Goal: Task Accomplishment & Management: Complete application form

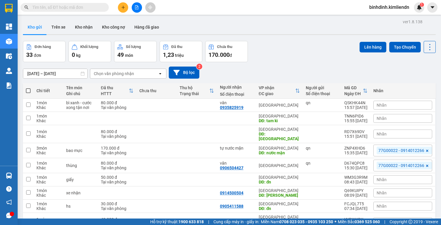
click at [125, 7] on icon "plus" at bounding box center [123, 7] width 4 height 4
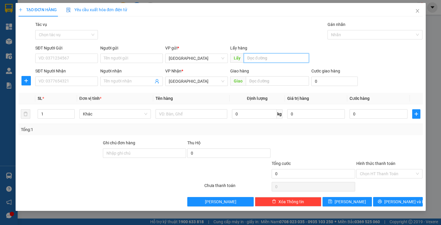
click at [272, 59] on input "text" at bounding box center [276, 57] width 65 height 9
type input "quy nhơn"
click at [270, 77] on div "Giao hàng Giao" at bounding box center [269, 78] width 79 height 21
click at [270, 77] on input "text" at bounding box center [277, 80] width 63 height 9
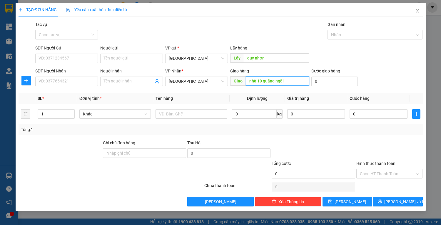
type input "nhà 10 quãng ngãi"
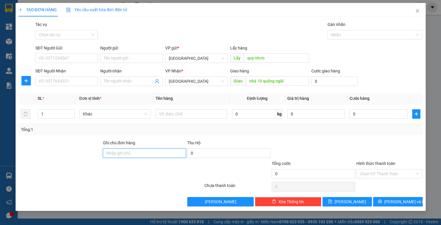
click at [169, 152] on input "Ghi chú đơn hàng" at bounding box center [144, 152] width 83 height 9
type input "77b01625-0935061227"
click at [405, 199] on span "[PERSON_NAME] và In" at bounding box center [404, 201] width 41 height 6
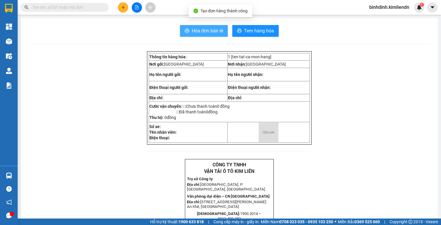
click at [199, 32] on span "Hóa đơn bán lẻ" at bounding box center [208, 30] width 32 height 7
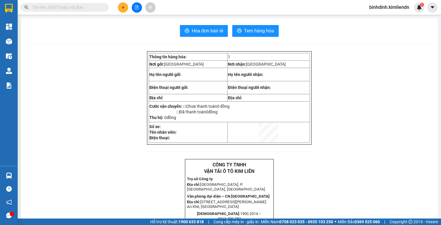
click at [123, 7] on icon "plus" at bounding box center [123, 7] width 4 height 4
click at [209, 32] on span "Hóa đơn bán lẻ" at bounding box center [208, 30] width 32 height 7
click at [118, 8] on button at bounding box center [123, 7] width 10 height 10
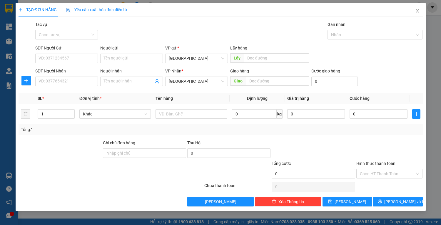
click at [286, 64] on div "Lấy hàng Lấy" at bounding box center [269, 55] width 79 height 21
click at [283, 60] on input "text" at bounding box center [276, 57] width 65 height 9
type input "qjuy nhơn"
click at [275, 86] on div "Giao hàng Giao" at bounding box center [269, 78] width 79 height 21
click at [278, 81] on input "text" at bounding box center [277, 80] width 63 height 9
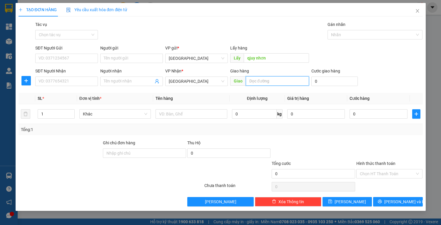
type input "d"
type input "[GEOGRAPHIC_DATA]"
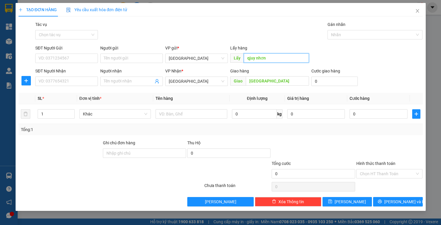
click at [249, 56] on input "qjuy nhơn" at bounding box center [276, 57] width 65 height 9
click at [252, 58] on input "qjuy nhơn" at bounding box center [276, 57] width 65 height 9
type input "quy nhơn"
click at [321, 84] on input "0" at bounding box center [334, 80] width 46 height 9
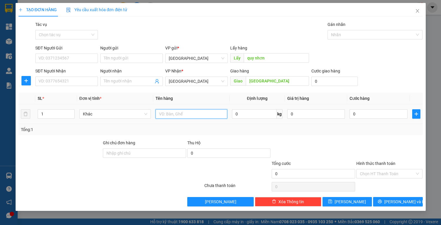
click at [179, 112] on input "text" at bounding box center [191, 113] width 71 height 9
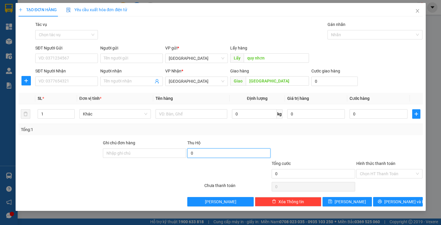
click at [212, 152] on input "0" at bounding box center [228, 152] width 83 height 9
type input "3.340.000"
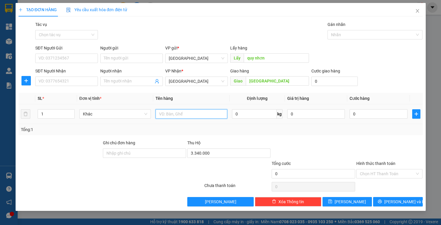
click at [198, 114] on input "text" at bounding box center [191, 113] width 71 height 9
type input "hộp + thùng nhỏ"
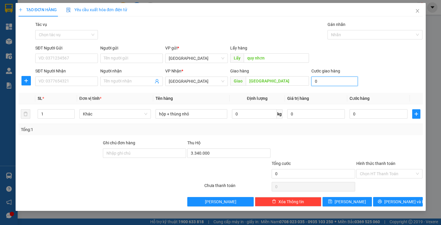
click at [332, 80] on input "0" at bounding box center [334, 80] width 46 height 9
type input "8"
type input "80"
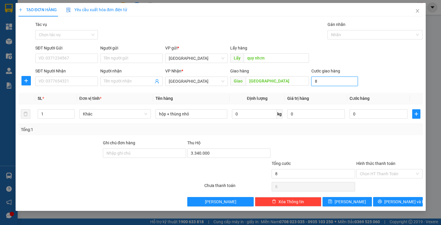
type input "80"
type input "80.000"
click at [369, 172] on input "Hình thức thanh toán" at bounding box center [387, 173] width 55 height 9
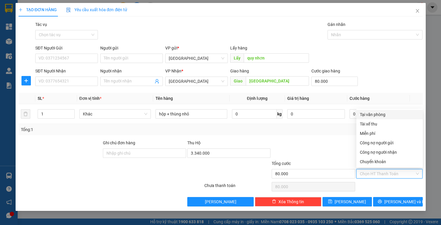
click at [364, 113] on div "Tại văn phòng" at bounding box center [389, 114] width 59 height 6
type input "0"
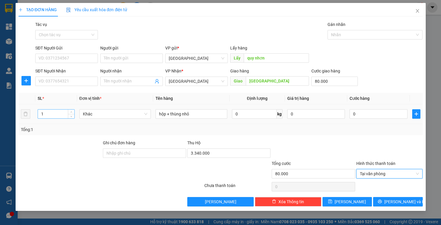
click at [59, 112] on input "1" at bounding box center [56, 113] width 36 height 9
type input "2"
click at [71, 111] on span "up" at bounding box center [72, 113] width 4 height 4
click at [276, 80] on input "[GEOGRAPHIC_DATA]" at bounding box center [277, 80] width 63 height 9
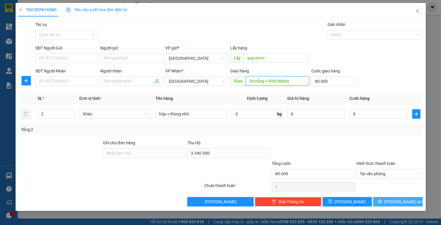
type input "đà nẵng + vĩnh ddienj"
click at [400, 202] on span "[PERSON_NAME] và In" at bounding box center [404, 201] width 41 height 6
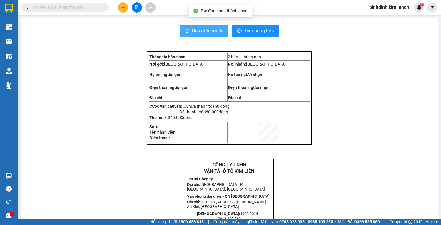
click at [213, 31] on span "Hóa đơn bán lẻ" at bounding box center [208, 30] width 32 height 7
click at [122, 7] on icon "plus" at bounding box center [123, 7] width 4 height 4
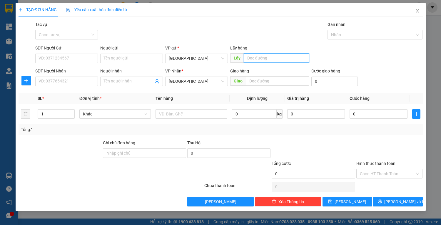
drag, startPoint x: 285, startPoint y: 53, endPoint x: 284, endPoint y: 60, distance: 7.1
click at [285, 55] on input "text" at bounding box center [276, 57] width 65 height 9
click at [284, 60] on input "text" at bounding box center [276, 57] width 65 height 9
type input "quy nhơn"
click at [273, 85] on input "text" at bounding box center [277, 80] width 63 height 9
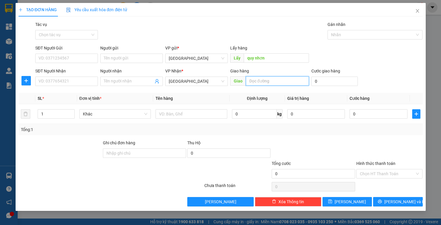
type input "d"
type input "[GEOGRAPHIC_DATA]"
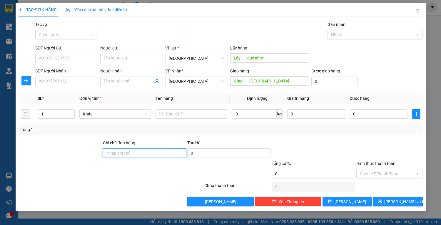
click at [136, 152] on input "Ghi chú đơn hàng" at bounding box center [144, 152] width 83 height 9
type input "77g00022 - [PHONE_NUMBER]"
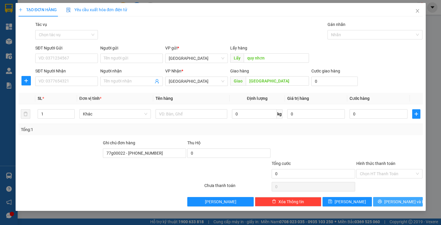
click at [390, 201] on button "[PERSON_NAME] và In" at bounding box center [397, 201] width 49 height 9
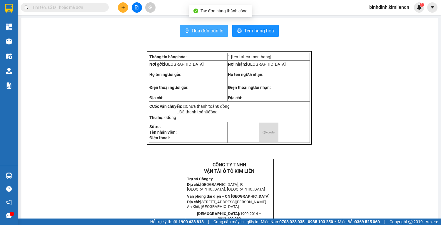
click at [189, 29] on button "Hóa đơn bán lẻ" at bounding box center [204, 31] width 48 height 12
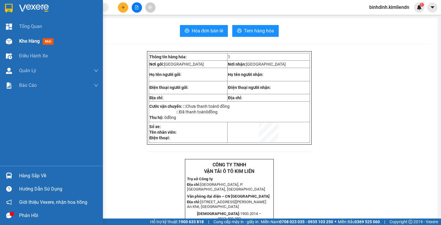
click at [16, 43] on div "Kho hàng mới" at bounding box center [51, 41] width 103 height 15
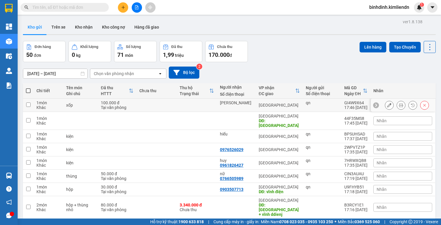
click at [26, 105] on input "checkbox" at bounding box center [28, 104] width 4 height 4
checkbox input "true"
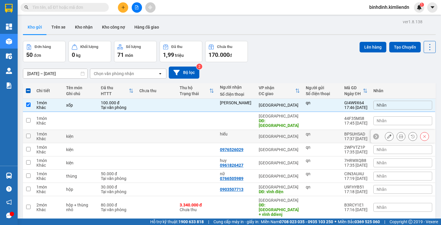
click at [30, 133] on td at bounding box center [28, 136] width 11 height 13
checkbox input "true"
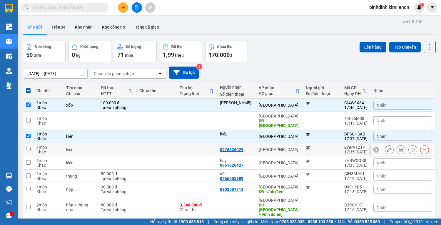
click at [28, 149] on td at bounding box center [28, 149] width 11 height 13
checkbox input "true"
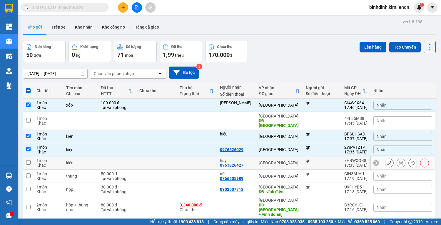
click at [29, 160] on input "checkbox" at bounding box center [28, 162] width 4 height 4
checkbox input "true"
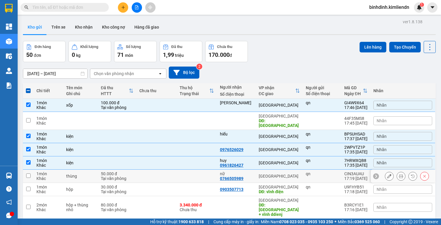
click at [30, 173] on input "checkbox" at bounding box center [28, 175] width 4 height 4
checkbox input "true"
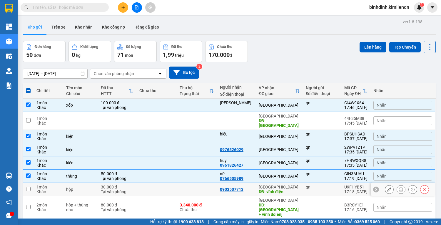
click at [27, 186] on input "checkbox" at bounding box center [28, 188] width 4 height 4
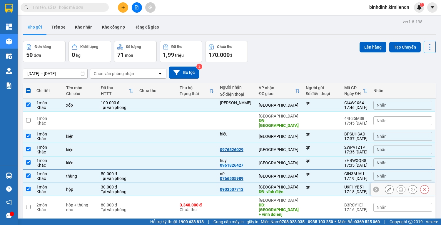
scroll to position [47, 0]
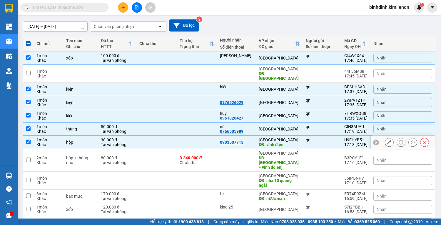
click at [29, 139] on input "checkbox" at bounding box center [28, 141] width 4 height 4
checkbox input "false"
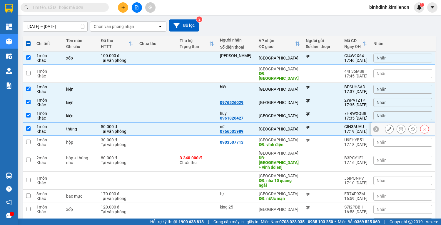
click at [26, 124] on td at bounding box center [28, 128] width 11 height 13
checkbox input "false"
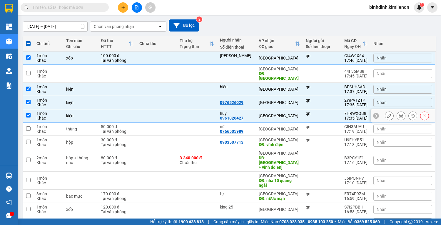
click at [27, 113] on input "checkbox" at bounding box center [28, 115] width 4 height 4
checkbox input "false"
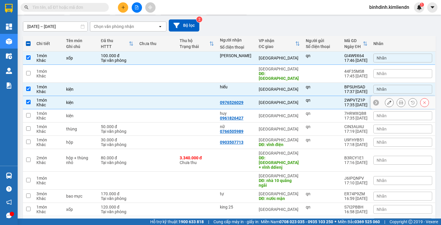
click at [27, 96] on td at bounding box center [28, 102] width 11 height 13
checkbox input "false"
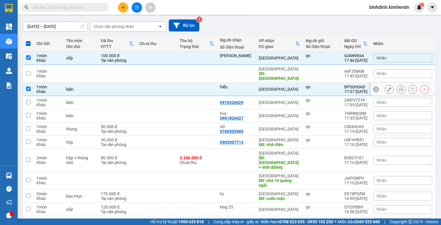
click at [29, 86] on input "checkbox" at bounding box center [28, 88] width 4 height 4
checkbox input "false"
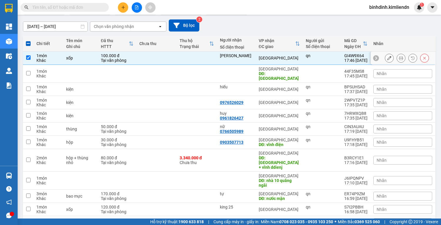
click at [28, 56] on input "checkbox" at bounding box center [28, 57] width 4 height 4
checkbox input "false"
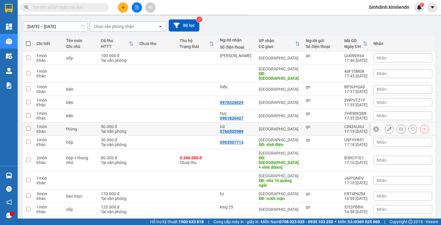
click at [387, 127] on icon at bounding box center [389, 129] width 4 height 4
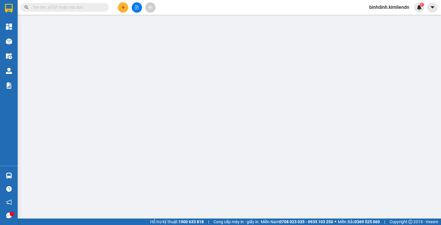
type input "qn"
type input "0766505989"
type input "nữ"
type input "Lâm 0914012266( thu hộ 3.340)"
type input "50.000"
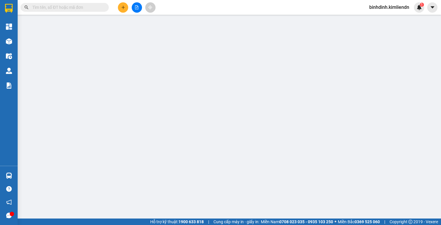
type input "0"
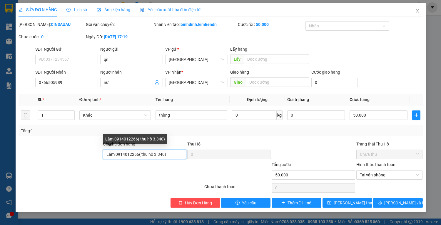
drag, startPoint x: 169, startPoint y: 154, endPoint x: 137, endPoint y: 155, distance: 31.8
click at [137, 155] on input "Lâm 0914012266( thu hộ 3.340)" at bounding box center [144, 153] width 83 height 9
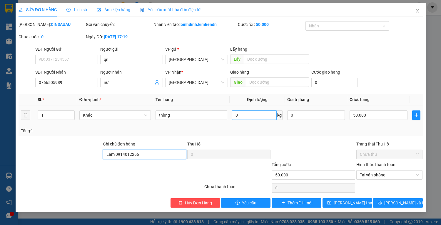
type input "Lâm 0914012266"
click at [248, 112] on input "0" at bounding box center [254, 114] width 45 height 9
paste input "( thu hộ 3.340)"
type input "( thu hộ 3.340)"
drag, startPoint x: 267, startPoint y: 113, endPoint x: 226, endPoint y: 116, distance: 41.3
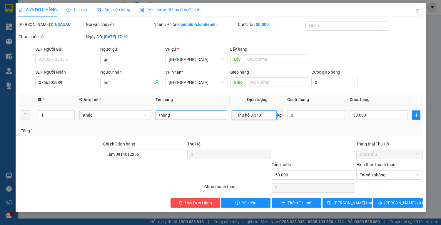
click at [226, 116] on tr "1 Khác thùng ( thu hộ 3.340) kg 0 50.000" at bounding box center [221, 115] width 404 height 20
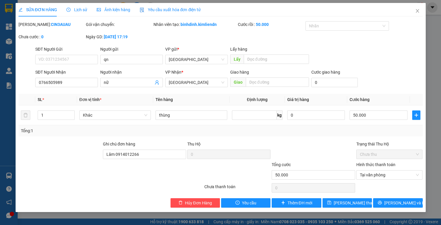
type input "0"
click at [174, 153] on input "Lâm 0914012266" at bounding box center [144, 153] width 83 height 9
click at [250, 113] on input "0" at bounding box center [254, 114] width 45 height 9
click at [212, 113] on input "thùng" at bounding box center [191, 114] width 71 height 9
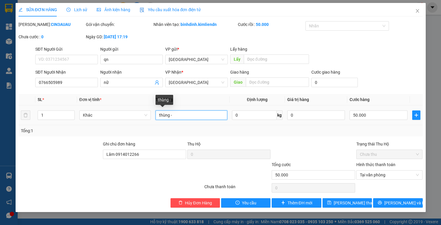
paste input "( thu hộ 3.340)"
type input "thùng - ( thu hộ 3.340)"
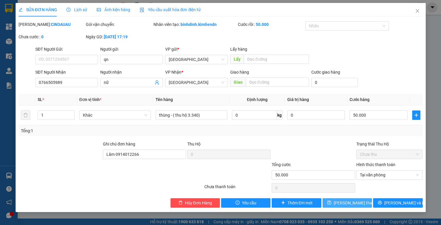
click at [366, 205] on button "[PERSON_NAME] thay đổi" at bounding box center [346, 202] width 49 height 9
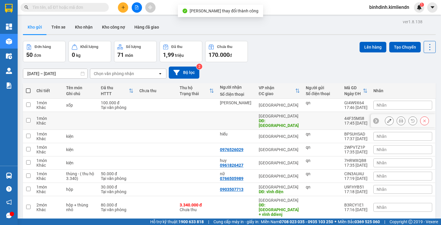
scroll to position [24, 0]
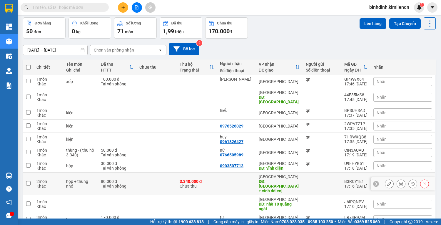
click at [422, 181] on icon at bounding box center [424, 183] width 4 height 4
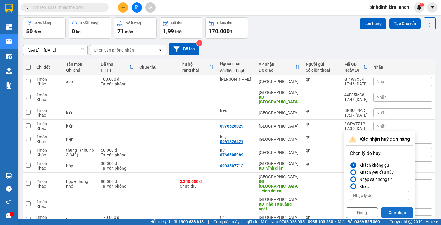
click at [399, 211] on button "Xác nhận" at bounding box center [397, 212] width 32 height 11
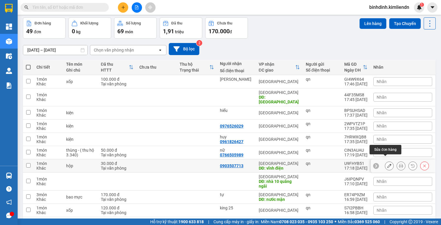
click at [388, 161] on button at bounding box center [389, 166] width 8 height 10
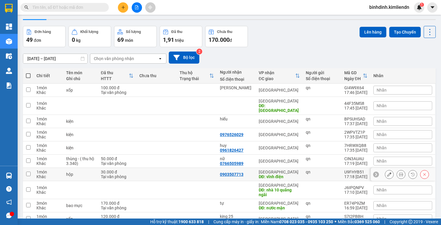
scroll to position [24, 0]
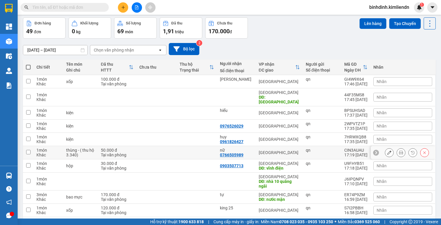
drag, startPoint x: 27, startPoint y: 149, endPoint x: 26, endPoint y: 135, distance: 13.6
click at [27, 150] on input "checkbox" at bounding box center [28, 152] width 4 height 4
checkbox input "true"
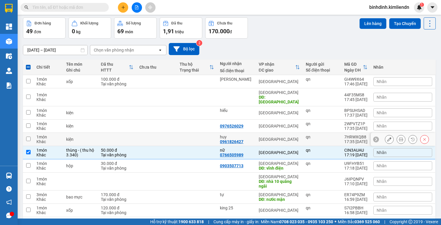
click at [26, 133] on td at bounding box center [28, 139] width 11 height 13
checkbox input "true"
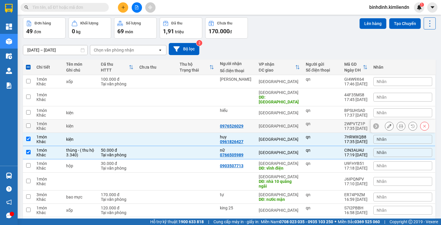
click at [25, 122] on td at bounding box center [28, 125] width 11 height 13
checkbox input "true"
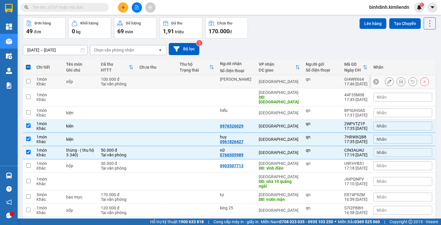
click at [25, 80] on td at bounding box center [28, 81] width 11 height 13
checkbox input "true"
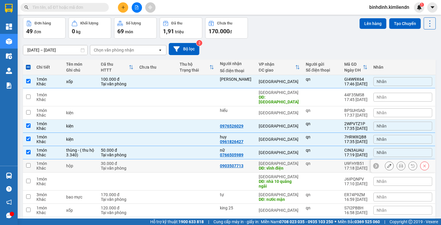
drag, startPoint x: 27, startPoint y: 160, endPoint x: 26, endPoint y: 163, distance: 3.9
click at [27, 163] on input "checkbox" at bounding box center [28, 165] width 4 height 4
checkbox input "true"
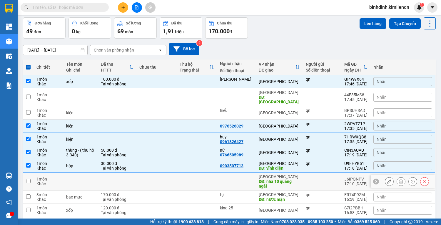
click at [26, 178] on td at bounding box center [28, 181] width 11 height 18
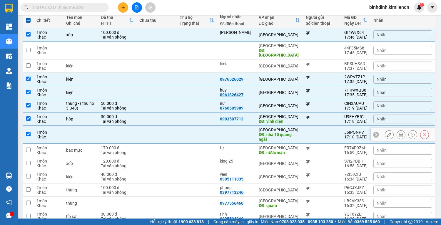
scroll to position [71, 0]
click at [26, 131] on td at bounding box center [28, 134] width 11 height 18
checkbox input "false"
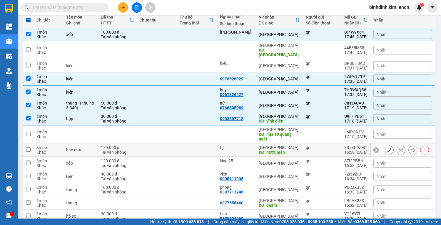
click at [28, 147] on input "checkbox" at bounding box center [28, 149] width 4 height 4
checkbox input "true"
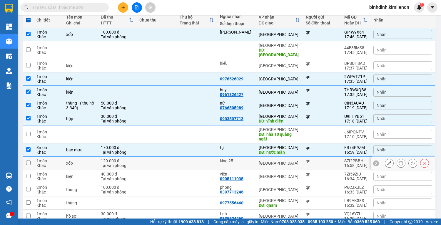
click at [27, 161] on td at bounding box center [28, 162] width 11 height 13
checkbox input "true"
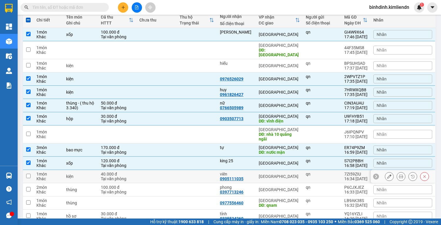
click at [30, 173] on td at bounding box center [28, 176] width 11 height 13
checkbox input "true"
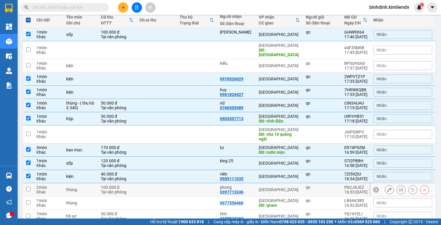
click at [30, 187] on input "checkbox" at bounding box center [28, 189] width 4 height 4
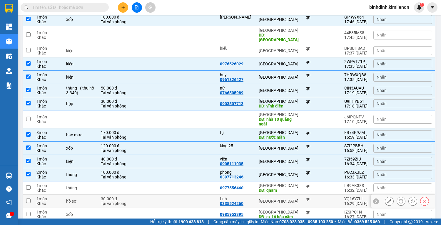
scroll to position [94, 0]
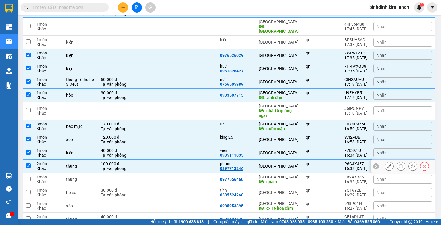
click at [32, 160] on td at bounding box center [28, 165] width 11 height 13
checkbox input "false"
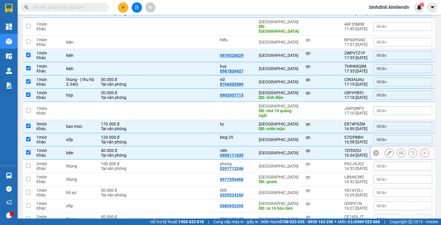
click at [26, 150] on input "checkbox" at bounding box center [28, 152] width 4 height 4
checkbox input "false"
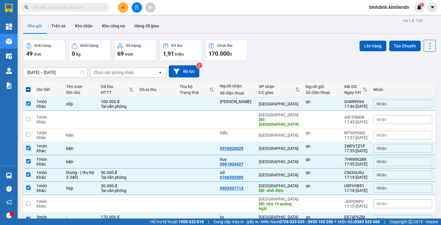
scroll to position [0, 0]
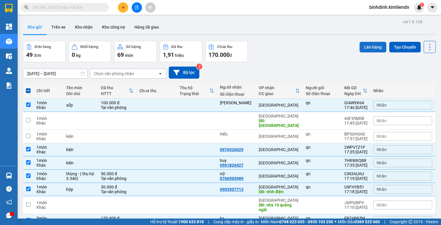
click at [370, 45] on button "Lên hàng" at bounding box center [373, 47] width 27 height 11
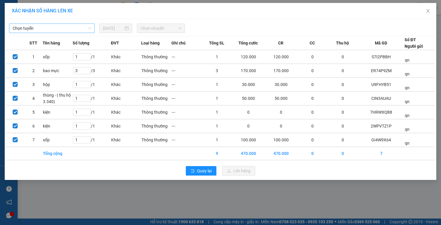
click at [76, 30] on span "Chọn tuyến" at bounding box center [52, 28] width 78 height 9
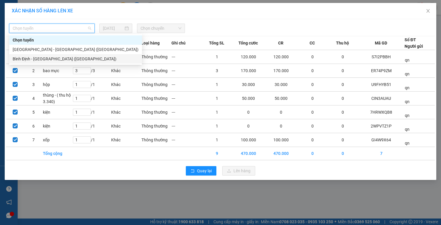
click at [74, 57] on div "Bình Định - [GEOGRAPHIC_DATA] ([GEOGRAPHIC_DATA])" at bounding box center [76, 59] width 126 height 6
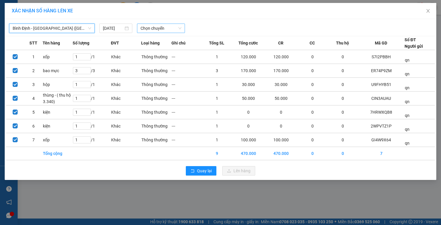
click at [153, 29] on span "Chọn chuyến" at bounding box center [161, 28] width 41 height 9
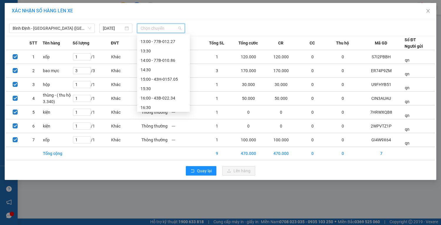
scroll to position [207, 0]
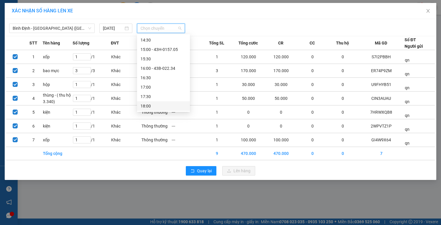
click at [161, 104] on div "18:00" at bounding box center [164, 106] width 46 height 6
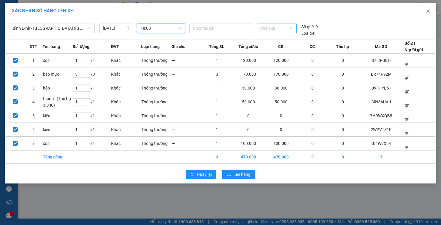
click at [269, 26] on span "Chọn xe" at bounding box center [276, 28] width 33 height 9
type input "0002"
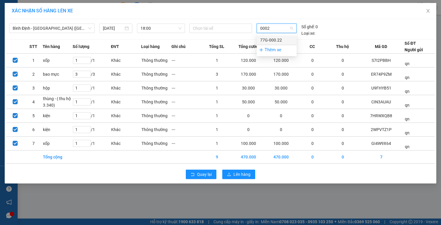
click at [275, 36] on div "77G-000.22" at bounding box center [277, 39] width 40 height 9
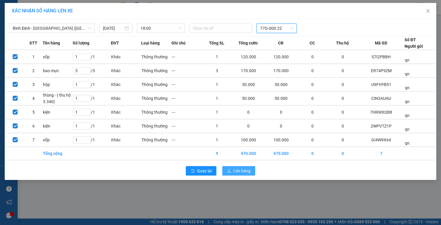
click at [240, 172] on span "Lên hàng" at bounding box center [241, 170] width 17 height 6
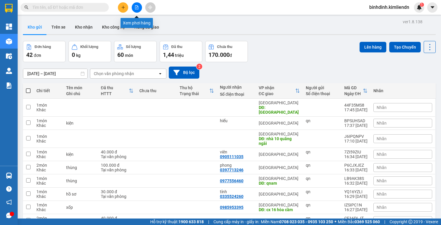
click at [135, 5] on icon "file-add" at bounding box center [137, 7] width 4 height 4
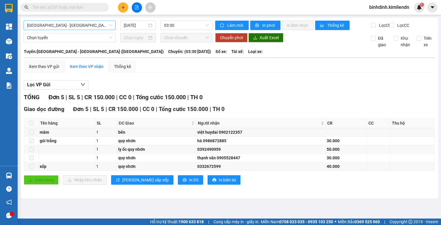
click at [89, 25] on span "[GEOGRAPHIC_DATA] - [GEOGRAPHIC_DATA] ([GEOGRAPHIC_DATA])" at bounding box center [69, 25] width 85 height 9
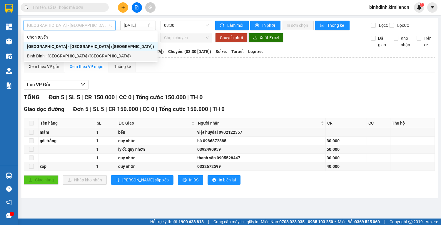
click at [92, 55] on div "Bình Định - [GEOGRAPHIC_DATA] ([GEOGRAPHIC_DATA])" at bounding box center [90, 56] width 127 height 6
type input "[DATE]"
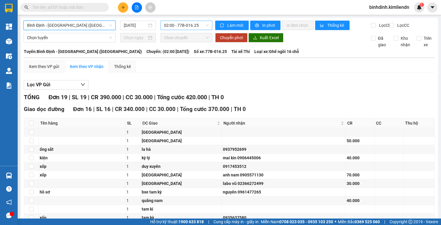
click at [188, 25] on span "02:00 - 77B-016.25" at bounding box center [186, 25] width 45 height 9
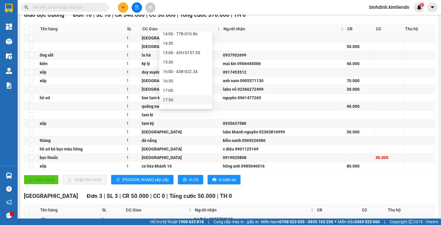
scroll to position [207, 0]
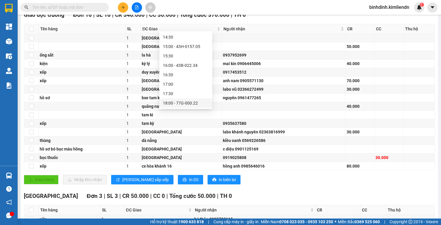
click at [184, 100] on div "18:00 - 77G-000.22" at bounding box center [186, 103] width 46 height 6
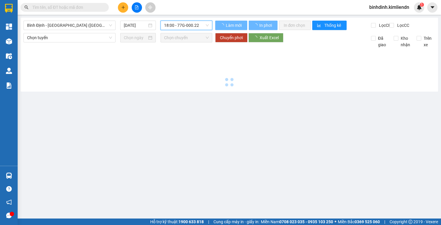
scroll to position [0, 0]
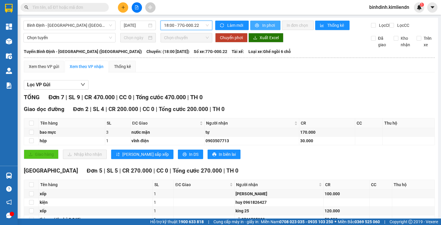
click at [267, 23] on span "In phơi" at bounding box center [269, 25] width 14 height 6
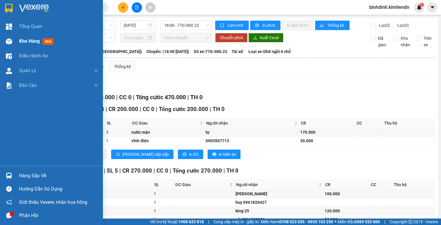
click at [20, 48] on div "Kho hàng mới" at bounding box center [58, 41] width 79 height 15
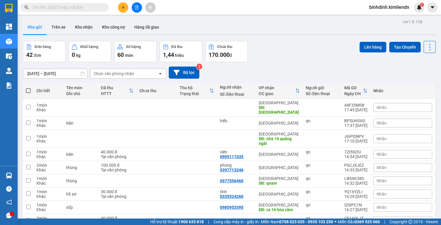
click at [120, 5] on button at bounding box center [123, 7] width 10 height 10
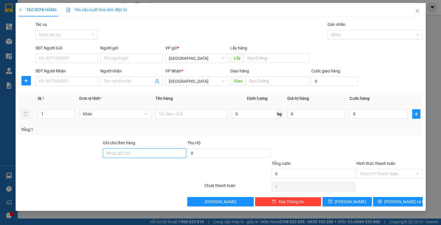
click at [115, 160] on form "Ghi chú đơn hàng Thu Hộ 0 Tổng cước 0 Hình thức thanh toán Chọn HT Thanh Toán" at bounding box center [221, 159] width 404 height 41
type input "77b01625-0935061227"
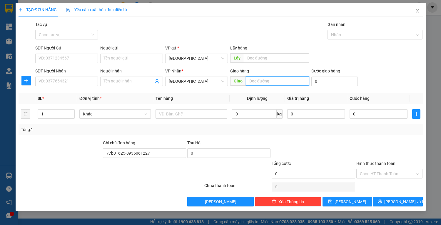
click at [285, 81] on input "text" at bounding box center [277, 80] width 63 height 9
type input "cầu đỏ đn"
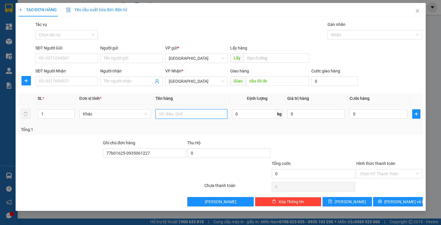
click at [191, 113] on input "text" at bounding box center [191, 113] width 71 height 9
type input "hộp"
click at [360, 111] on input "0" at bounding box center [379, 113] width 58 height 9
type input "3"
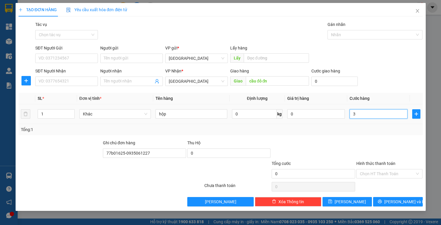
type input "3"
type input "30"
type input "30.000"
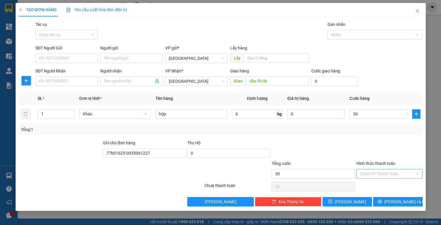
type input "30.000"
click at [403, 174] on input "Hình thức thanh toán" at bounding box center [387, 173] width 55 height 9
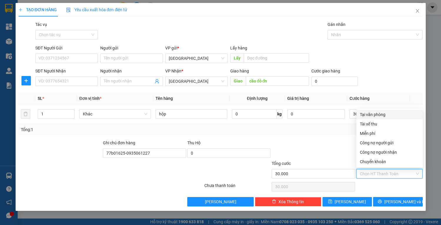
click at [363, 112] on div "Tại văn phòng" at bounding box center [389, 114] width 59 height 6
type input "0"
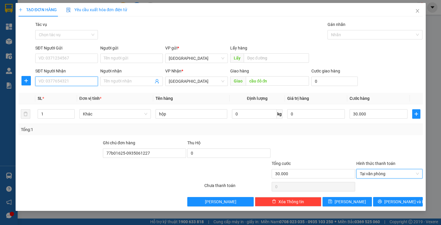
click at [61, 80] on input "SĐT Người Nhận" at bounding box center [66, 80] width 63 height 9
type input "0909430595"
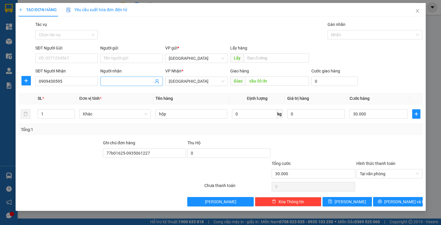
click at [109, 81] on input "Người nhận" at bounding box center [129, 81] width 50 height 6
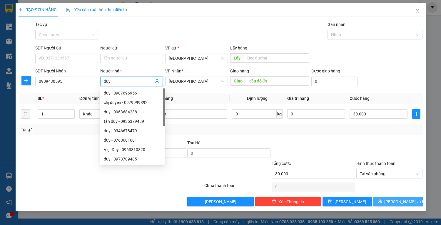
type input "duy"
click at [396, 204] on span "[PERSON_NAME] và In" at bounding box center [404, 201] width 41 height 6
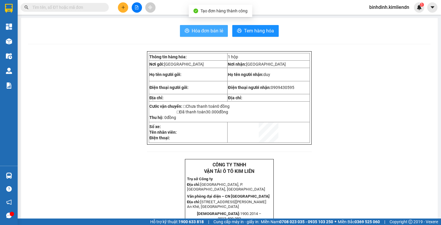
click at [200, 31] on span "Hóa đơn bán lẻ" at bounding box center [208, 30] width 32 height 7
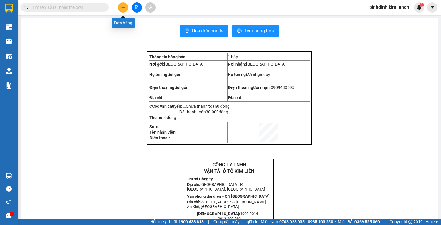
click at [126, 6] on button at bounding box center [123, 7] width 10 height 10
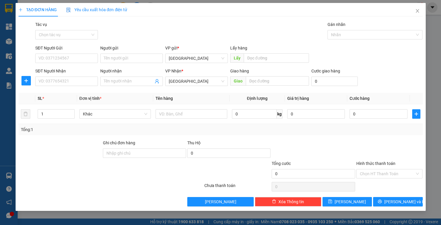
drag, startPoint x: 146, startPoint y: 157, endPoint x: 141, endPoint y: 166, distance: 9.7
click at [141, 166] on form "Ghi chú đơn hàng Thu Hộ 0 Tổng cước 0 Hình thức thanh toán Chọn HT Thanh Toán" at bounding box center [221, 159] width 404 height 41
click at [133, 154] on input "Ghi chú đơn hàng" at bounding box center [144, 152] width 83 height 9
type input "77b01625-0935061227"
click at [181, 116] on input "text" at bounding box center [191, 113] width 71 height 9
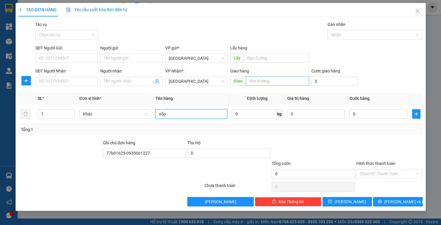
type input "xốp"
click at [270, 85] on input "text" at bounding box center [277, 80] width 63 height 9
type input "d"
type input "đn"
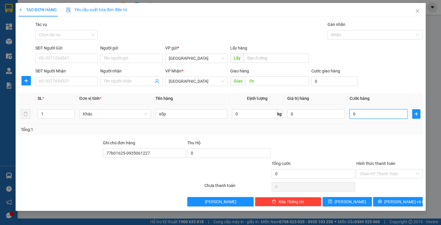
click at [373, 113] on input "0" at bounding box center [379, 113] width 58 height 9
type input "5"
type input "50"
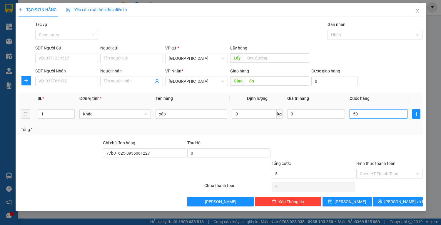
type input "50"
type input "50.000"
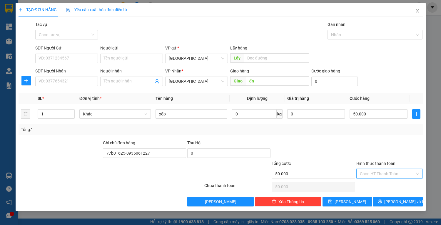
click at [382, 172] on input "Hình thức thanh toán" at bounding box center [387, 173] width 55 height 9
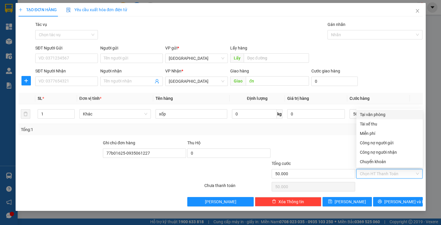
click at [372, 115] on div "Tại văn phòng" at bounding box center [389, 114] width 59 height 6
type input "0"
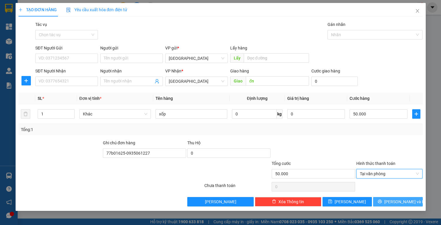
click at [403, 199] on span "[PERSON_NAME] và In" at bounding box center [404, 201] width 41 height 6
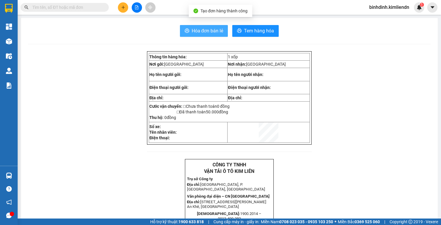
click at [188, 31] on button "Hóa đơn bán lẻ" at bounding box center [204, 31] width 48 height 12
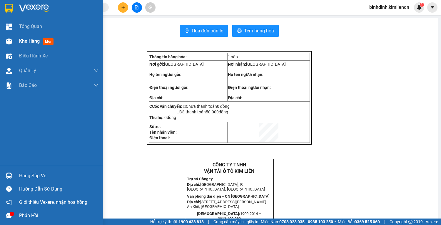
click at [14, 43] on div "Kho hàng mới" at bounding box center [51, 41] width 103 height 15
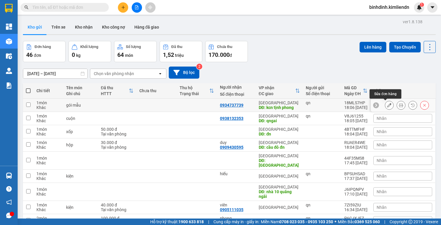
click at [387, 105] on icon at bounding box center [389, 105] width 4 height 4
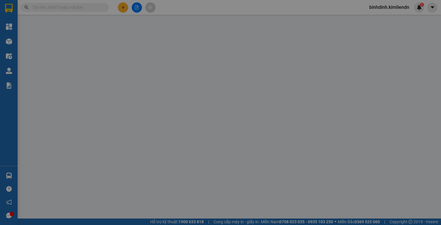
type input "qn"
type input "0934737739"
type input "kcn tịnh phong"
type input "Hạ 0935061227"
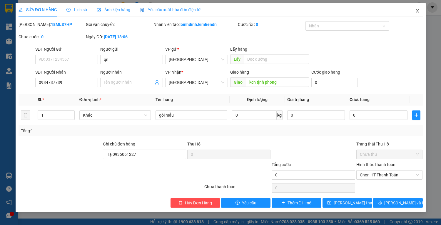
click at [416, 13] on icon "close" at bounding box center [417, 11] width 3 height 4
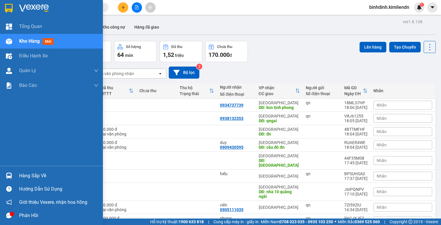
click at [24, 42] on span "Kho hàng" at bounding box center [29, 41] width 21 height 6
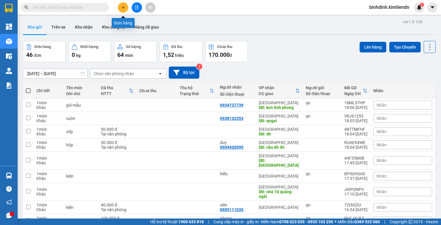
click at [122, 9] on button at bounding box center [123, 7] width 10 height 10
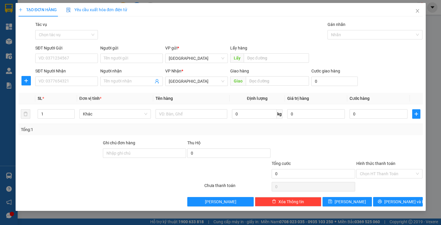
click at [139, 146] on div "Ghi chú đơn hàng" at bounding box center [144, 143] width 83 height 9
click at [139, 153] on input "Ghi chú đơn hàng" at bounding box center [144, 152] width 83 height 9
type input "77b01625-0935061227"
click at [194, 114] on input "text" at bounding box center [191, 113] width 71 height 9
type input "xốp"
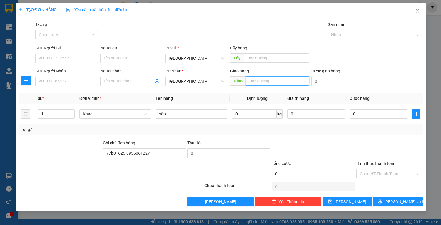
click at [288, 80] on input "text" at bounding box center [277, 80] width 63 height 9
type input "d"
type input "đn"
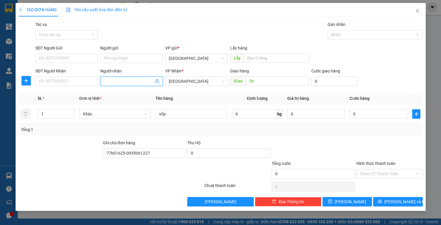
click at [135, 83] on input "Người nhận" at bounding box center [129, 81] width 50 height 6
type input "chị phượng"
click at [88, 79] on input "SĐT Người Nhận" at bounding box center [66, 80] width 63 height 9
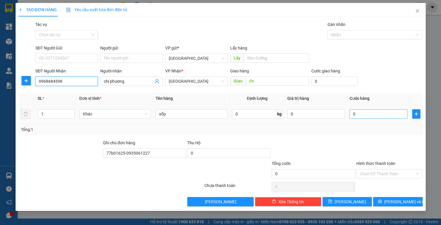
type input "0968684598"
type input "5"
type input "50"
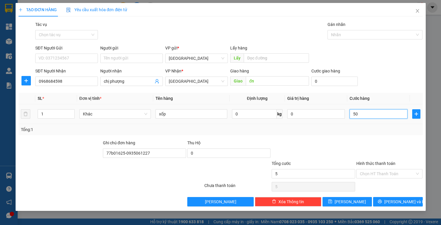
type input "50"
type input "50.000"
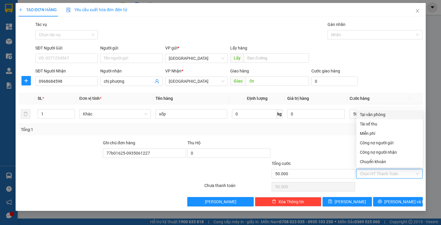
click at [384, 175] on input "Hình thức thanh toán" at bounding box center [387, 173] width 55 height 9
click at [380, 114] on div "Tại văn phòng" at bounding box center [389, 114] width 59 height 6
type input "0"
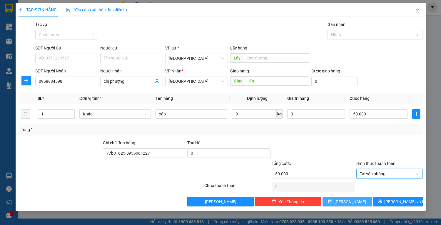
click at [348, 202] on span "[PERSON_NAME]" at bounding box center [350, 201] width 31 height 6
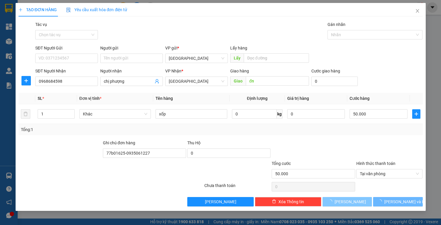
type input "0"
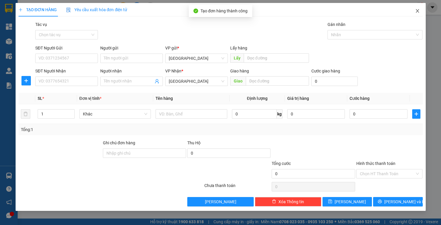
click at [418, 10] on icon "close" at bounding box center [417, 11] width 5 height 5
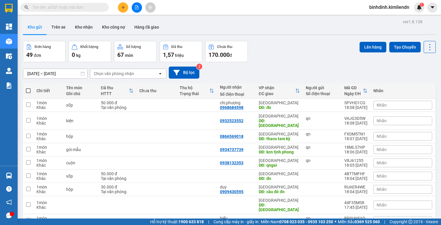
click at [63, 8] on input "text" at bounding box center [66, 7] width 69 height 6
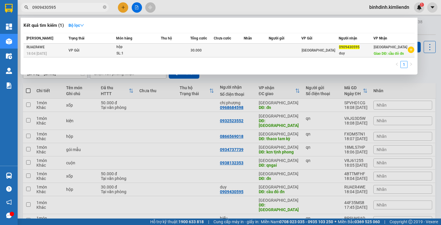
type input "0909430595"
click at [231, 54] on td at bounding box center [229, 51] width 30 height 14
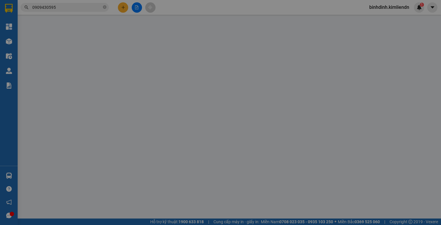
type input "0909430595"
type input "duy"
type input "cầu đỏ đn"
type input "77b01625-0935061227"
type input "30.000"
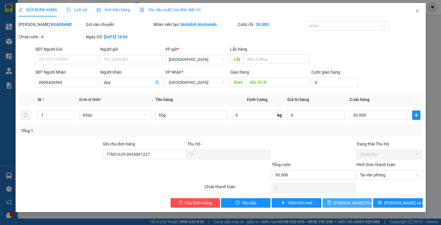
click at [354, 201] on span "[PERSON_NAME] thay đổi" at bounding box center [357, 202] width 47 height 6
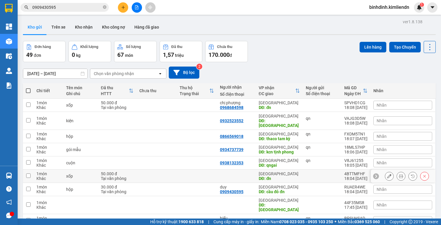
click at [219, 171] on td at bounding box center [236, 175] width 39 height 13
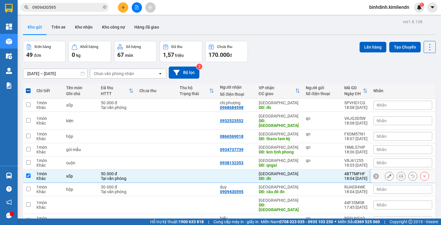
click at [28, 173] on input "checkbox" at bounding box center [28, 175] width 4 height 4
checkbox input "false"
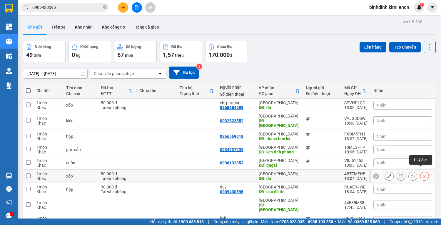
click at [420, 171] on button at bounding box center [424, 176] width 8 height 10
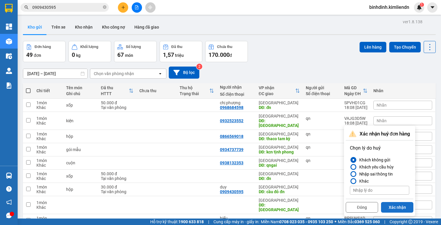
click at [398, 206] on button "Xác nhận" at bounding box center [397, 207] width 32 height 11
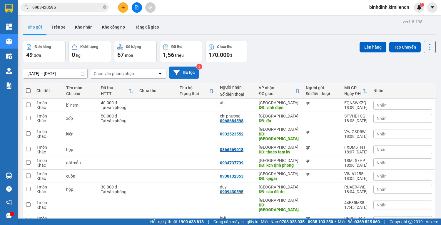
click at [187, 75] on button "Bộ lọc" at bounding box center [184, 72] width 31 height 12
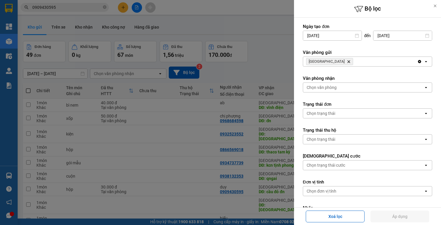
click at [267, 41] on div at bounding box center [220, 112] width 441 height 225
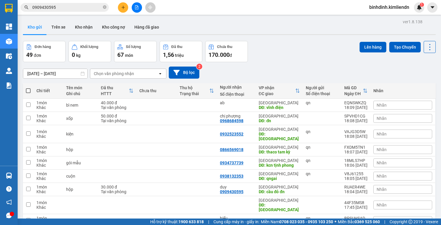
click at [169, 66] on button "Bộ lọc" at bounding box center [184, 72] width 31 height 12
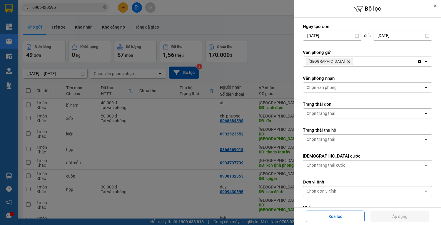
click at [294, 60] on div "Ngày tạo đơn 13/08/2025 Press the down arrow key to interact with the calendar …" at bounding box center [367, 149] width 147 height 262
click at [275, 58] on div at bounding box center [220, 112] width 441 height 225
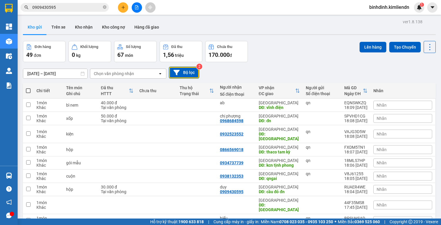
click at [169, 66] on button "Bộ lọc" at bounding box center [184, 72] width 31 height 12
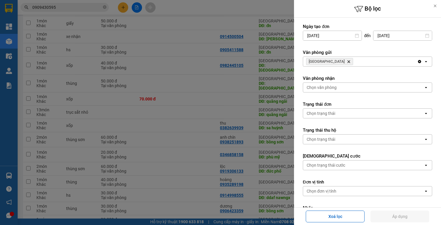
scroll to position [561, 0]
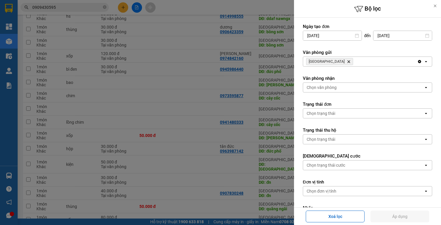
drag, startPoint x: 215, startPoint y: 103, endPoint x: 208, endPoint y: 100, distance: 7.5
click at [210, 102] on div at bounding box center [220, 112] width 441 height 225
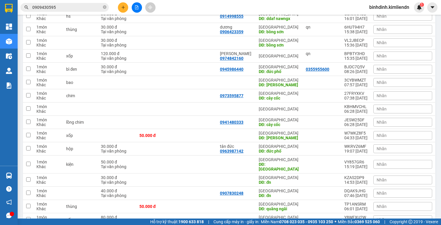
scroll to position [0, 0]
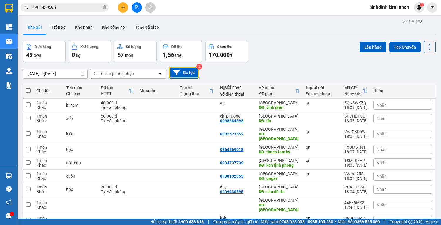
click at [169, 66] on button "Bộ lọc" at bounding box center [184, 72] width 31 height 12
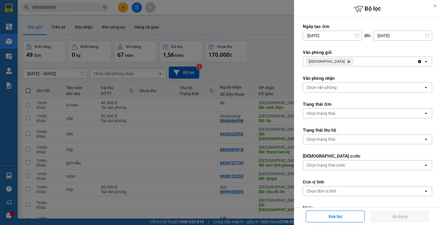
click at [285, 64] on div at bounding box center [220, 112] width 441 height 225
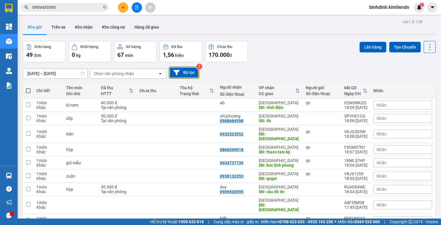
click at [283, 60] on div "Đơn hàng 49 đơn Khối lượng 0 kg Số lượng 67 món Đã thu 1,56 triệu Chưa thu 170.…" at bounding box center [229, 51] width 413 height 21
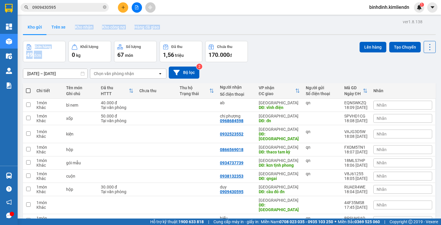
click at [120, 7] on button at bounding box center [123, 7] width 10 height 10
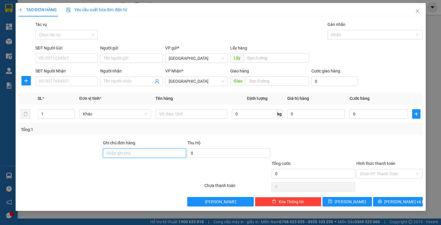
click at [127, 155] on input "Ghi chú đơn hàng" at bounding box center [144, 152] width 83 height 9
type input "77b01625-0935061227"
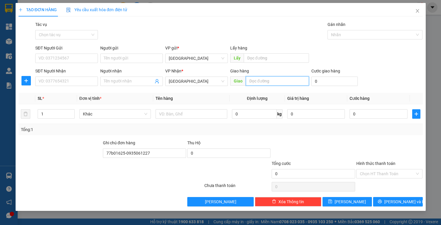
click at [280, 84] on input "text" at bounding box center [277, 80] width 63 height 9
type input "p"
type input "o"
type input "ông 10"
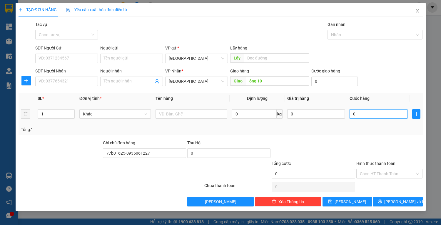
click at [371, 114] on input "0" at bounding box center [379, 113] width 58 height 9
type input "4"
type input "40"
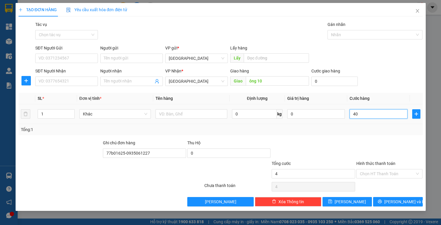
type input "40"
type input "40.000"
click at [372, 172] on input "Hình thức thanh toán" at bounding box center [387, 173] width 55 height 9
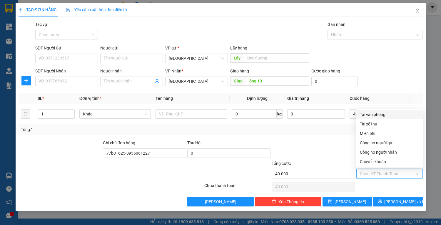
click at [370, 118] on div "Tại văn phòng" at bounding box center [389, 114] width 66 height 9
type input "0"
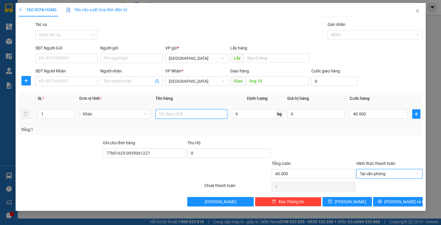
click at [169, 116] on input "text" at bounding box center [191, 113] width 71 height 9
type input "hộp"
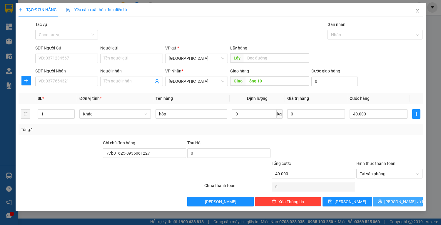
click at [395, 200] on span "[PERSON_NAME] và In" at bounding box center [404, 201] width 41 height 6
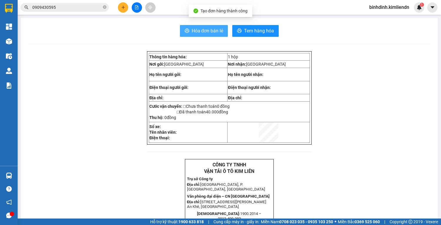
click at [206, 30] on span "Hóa đơn bán lẻ" at bounding box center [208, 30] width 32 height 7
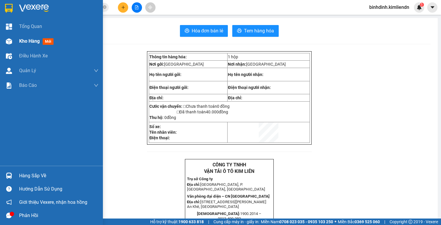
click at [11, 42] on img at bounding box center [9, 41] width 6 height 6
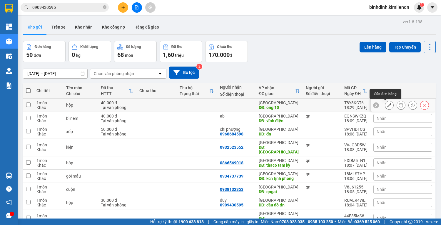
click at [387, 105] on icon at bounding box center [389, 105] width 4 height 4
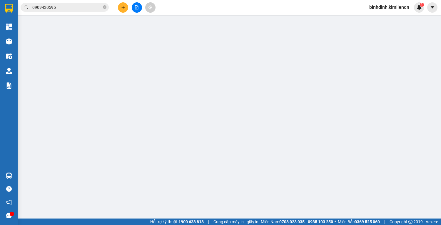
type input "ông 10"
type input "77b01625-0935061227"
type input "40.000"
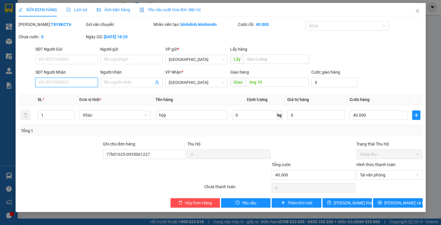
drag, startPoint x: 66, startPoint y: 78, endPoint x: 66, endPoint y: 82, distance: 4.1
click at [66, 79] on input "SĐT Người Nhận" at bounding box center [66, 82] width 63 height 9
type input "0963456102"
click at [110, 78] on span at bounding box center [131, 82] width 63 height 9
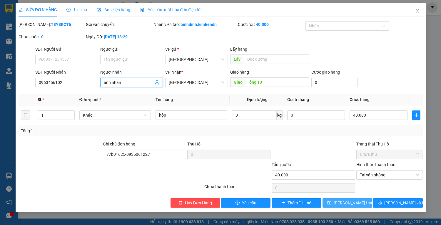
type input "anh nhàn"
click at [340, 203] on span "[PERSON_NAME] thay đổi" at bounding box center [357, 202] width 47 height 6
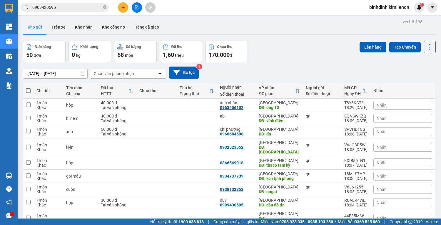
click at [119, 8] on button at bounding box center [123, 7] width 10 height 10
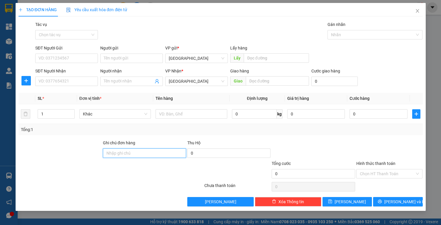
click at [153, 155] on input "Ghi chú đơn hàng" at bounding box center [144, 152] width 83 height 9
type input "77b01625"
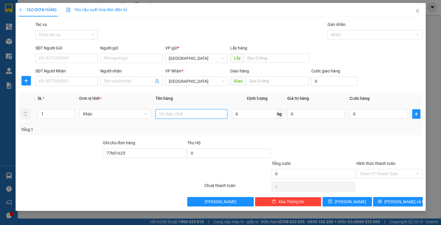
click at [177, 115] on input "text" at bounding box center [191, 113] width 71 height 9
type input "hộp"
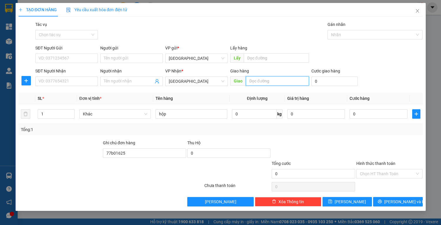
click at [262, 83] on input "text" at bounding box center [277, 80] width 63 height 9
type input "d"
type input "đn"
click at [60, 114] on input "1" at bounding box center [56, 113] width 36 height 9
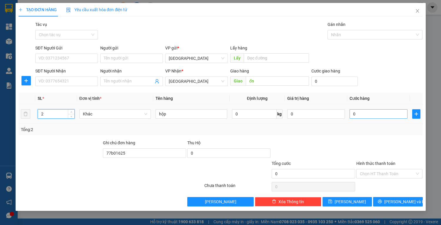
type input "2"
click at [377, 113] on input "0" at bounding box center [379, 113] width 58 height 9
type input "6"
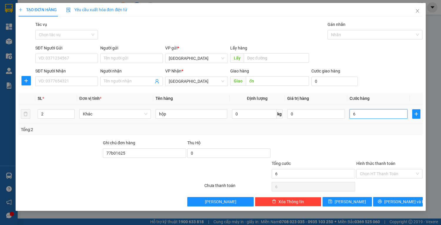
type input "60"
type input "60.000"
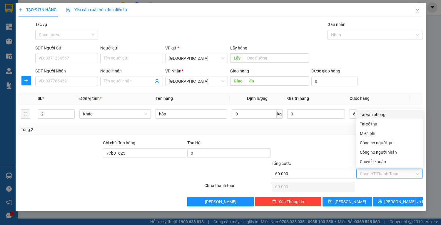
click at [380, 173] on input "Hình thức thanh toán" at bounding box center [387, 173] width 55 height 9
click at [368, 113] on div "Tại văn phòng" at bounding box center [389, 114] width 59 height 6
type input "0"
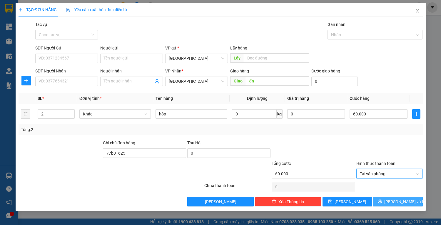
click at [382, 202] on icon "printer" at bounding box center [380, 201] width 4 height 4
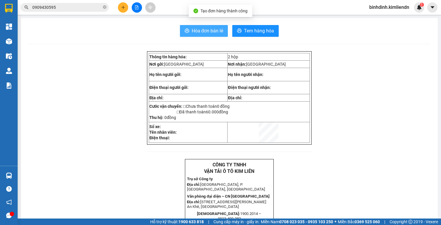
click at [197, 32] on span "Hóa đơn bán lẻ" at bounding box center [208, 30] width 32 height 7
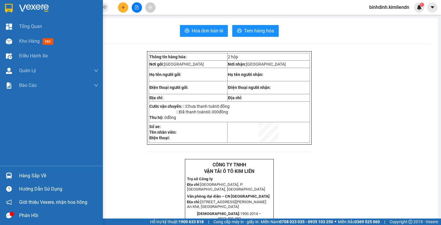
drag, startPoint x: 26, startPoint y: 41, endPoint x: 116, endPoint y: 5, distance: 97.8
click at [26, 41] on span "Kho hàng" at bounding box center [29, 41] width 21 height 6
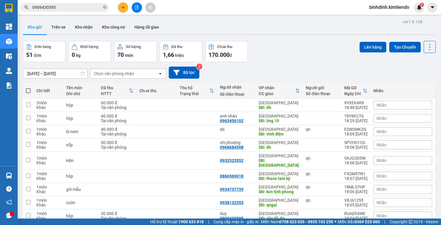
click at [125, 7] on icon "plus" at bounding box center [123, 7] width 4 height 4
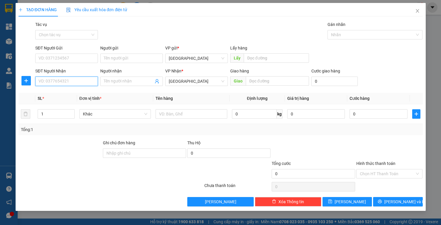
click at [78, 83] on input "SĐT Người Nhận" at bounding box center [66, 80] width 63 height 9
type input "0916836427"
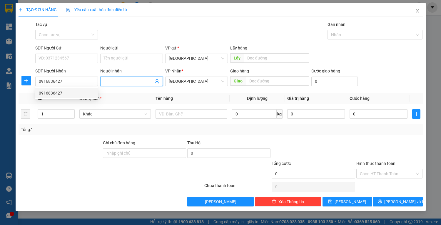
click at [122, 82] on input "Người nhận" at bounding box center [129, 81] width 50 height 6
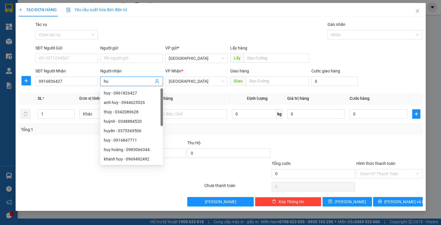
type input "h"
type input "HUY"
click at [278, 80] on input "text" at bounding box center [277, 80] width 63 height 9
type input "D"
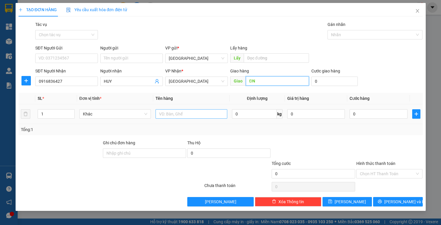
type input "ĐN"
click at [212, 109] on input "text" at bounding box center [191, 113] width 71 height 9
type input "THÙNG"
click at [379, 118] on div "0" at bounding box center [379, 114] width 58 height 12
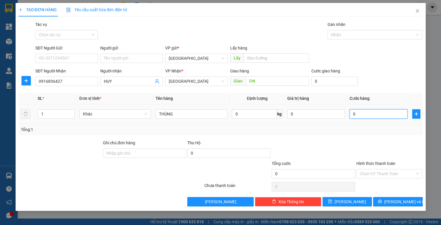
click at [378, 116] on input "0" at bounding box center [379, 113] width 58 height 9
drag, startPoint x: 387, startPoint y: 198, endPoint x: 385, endPoint y: 78, distance: 120.2
click at [381, 85] on div "Transit Pickup Surcharge Ids Transit Deliver Surcharge Ids Transit Deliver Surc…" at bounding box center [221, 113] width 404 height 185
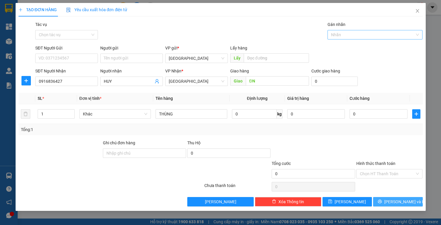
click at [378, 36] on div at bounding box center [372, 34] width 86 height 7
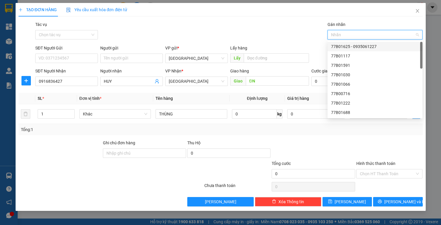
click at [376, 48] on div "77B01625 - 0935061227" at bounding box center [375, 46] width 88 height 6
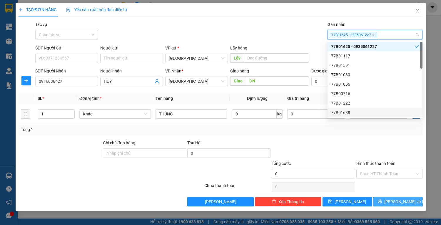
click at [382, 203] on icon "printer" at bounding box center [380, 201] width 4 height 4
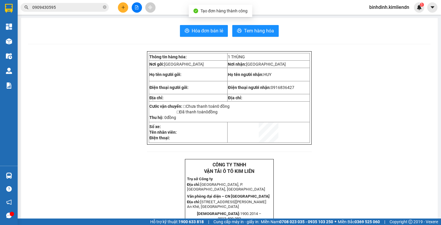
click at [213, 34] on button "Hóa đơn bán lẻ" at bounding box center [204, 31] width 48 height 12
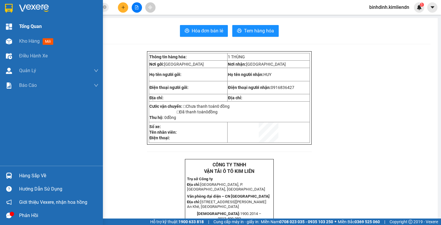
click at [10, 25] on img at bounding box center [9, 27] width 6 height 6
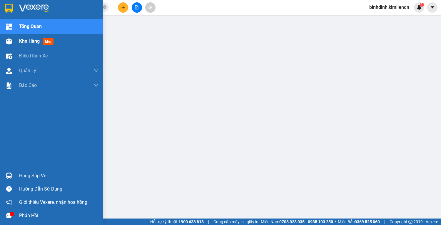
click at [49, 43] on span "mới" at bounding box center [48, 41] width 11 height 6
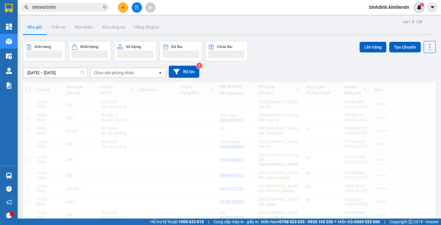
click at [420, 9] on img at bounding box center [419, 7] width 5 height 5
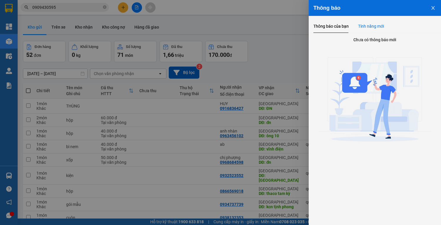
click at [363, 29] on div "Tính năng mới" at bounding box center [371, 26] width 26 height 6
click at [333, 25] on div "Thông báo của bạn" at bounding box center [330, 26] width 35 height 6
click at [429, 8] on button "Close" at bounding box center [433, 7] width 16 height 15
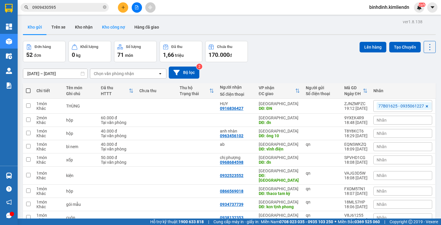
click at [100, 25] on button "Kho công nợ" at bounding box center [113, 27] width 32 height 14
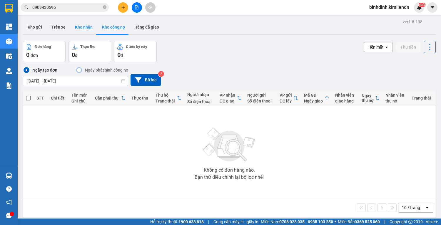
click at [87, 27] on button "Kho nhận" at bounding box center [83, 27] width 27 height 14
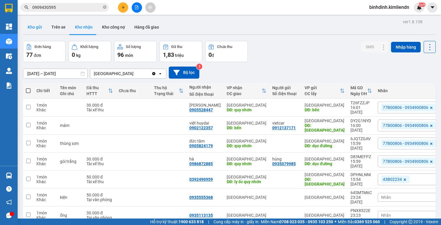
click at [39, 30] on button "Kho gửi" at bounding box center [35, 27] width 24 height 14
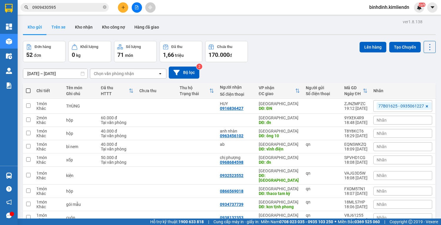
click at [53, 25] on button "Trên xe" at bounding box center [59, 27] width 24 height 14
